Goal: Task Accomplishment & Management: Use online tool/utility

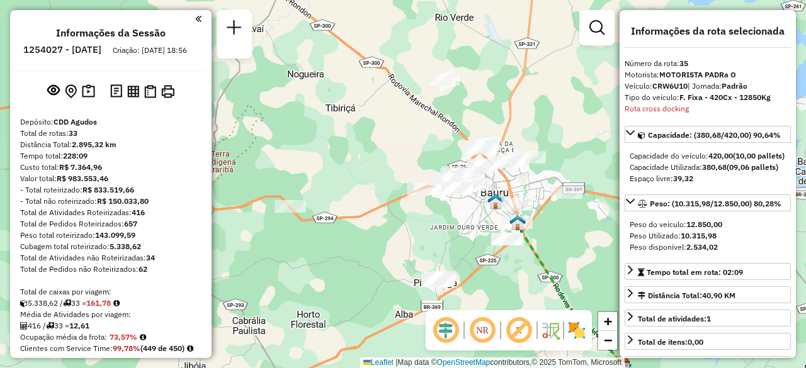
select select "**********"
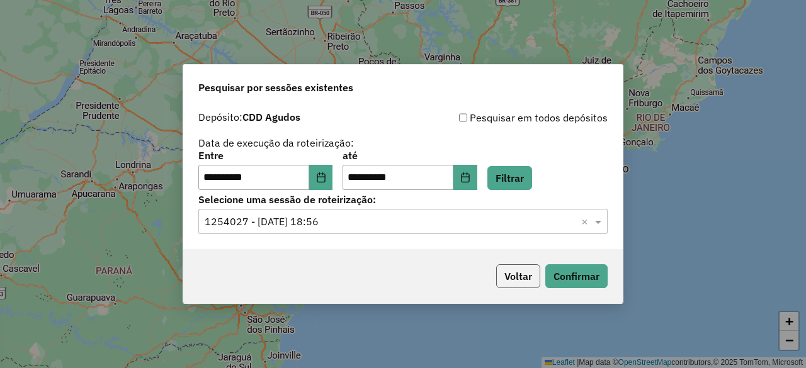
click at [507, 278] on button "Voltar" at bounding box center [518, 276] width 44 height 24
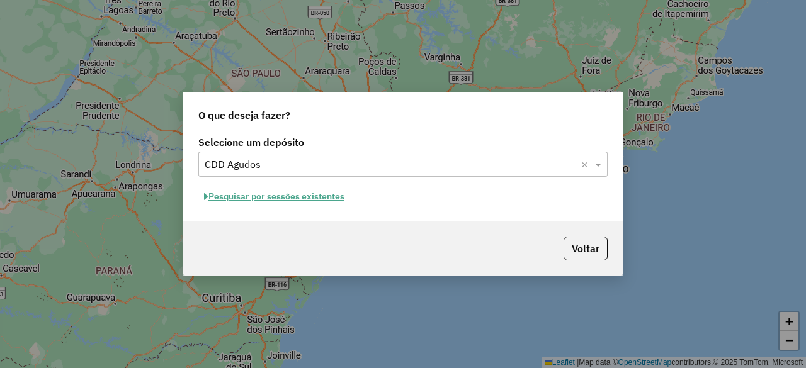
click at [534, 63] on div "O que deseja fazer? Selecione um depósito Selecione um depósito × CDD Agudos × …" at bounding box center [403, 184] width 806 height 368
